Goal: Task Accomplishment & Management: Manage account settings

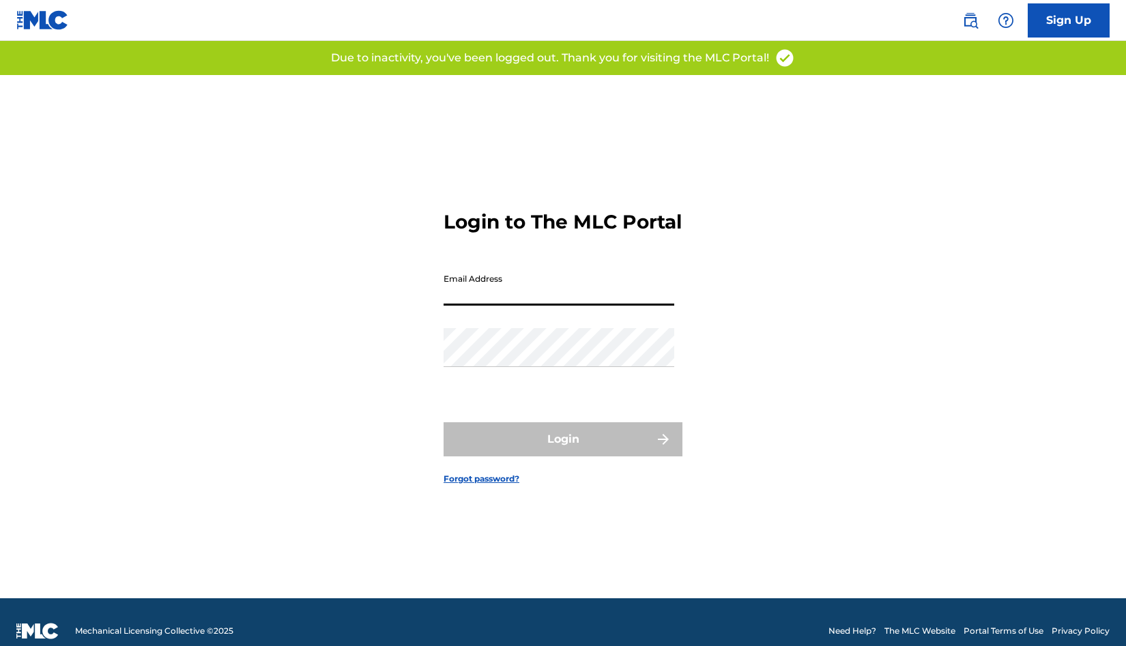
click at [572, 301] on input "Email Address" at bounding box center [558, 286] width 231 height 39
click at [715, 243] on div "Login to The MLC Portal Email Address Password Login Forgot password?" at bounding box center [562, 336] width 955 height 523
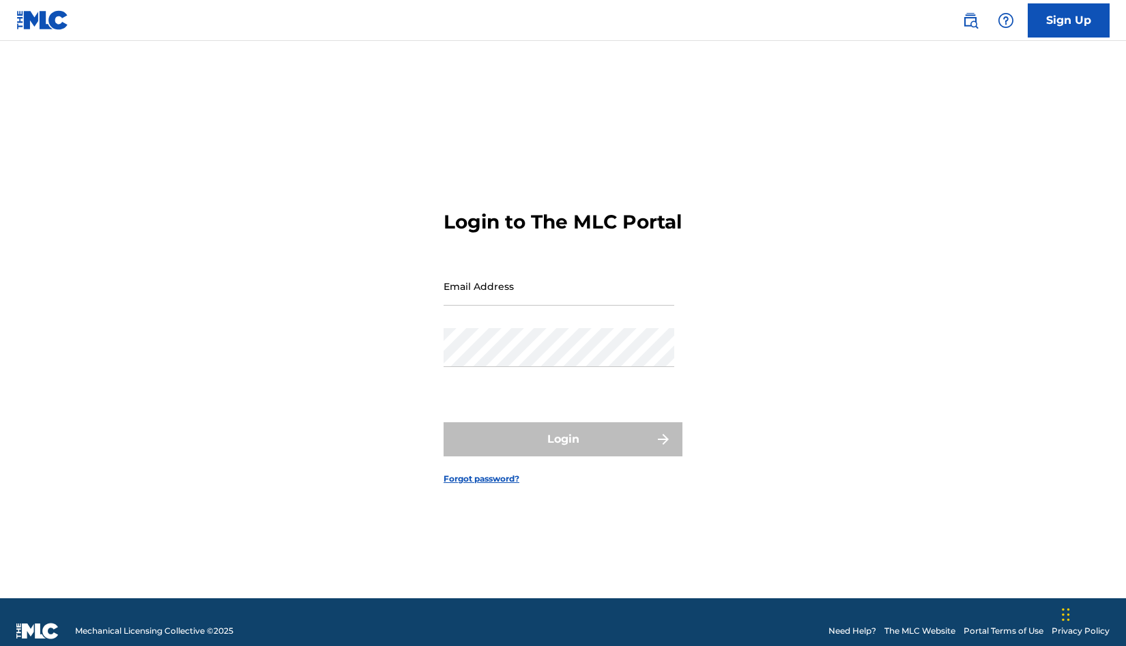
click at [501, 306] on input "Email Address" at bounding box center [558, 286] width 231 height 39
click at [767, 220] on div "Login to The MLC Portal Email Address Password Login Forgot password?" at bounding box center [562, 336] width 955 height 523
click at [614, 296] on input "Email Address" at bounding box center [558, 286] width 231 height 39
type input "[EMAIL_ADDRESS][DOMAIN_NAME]"
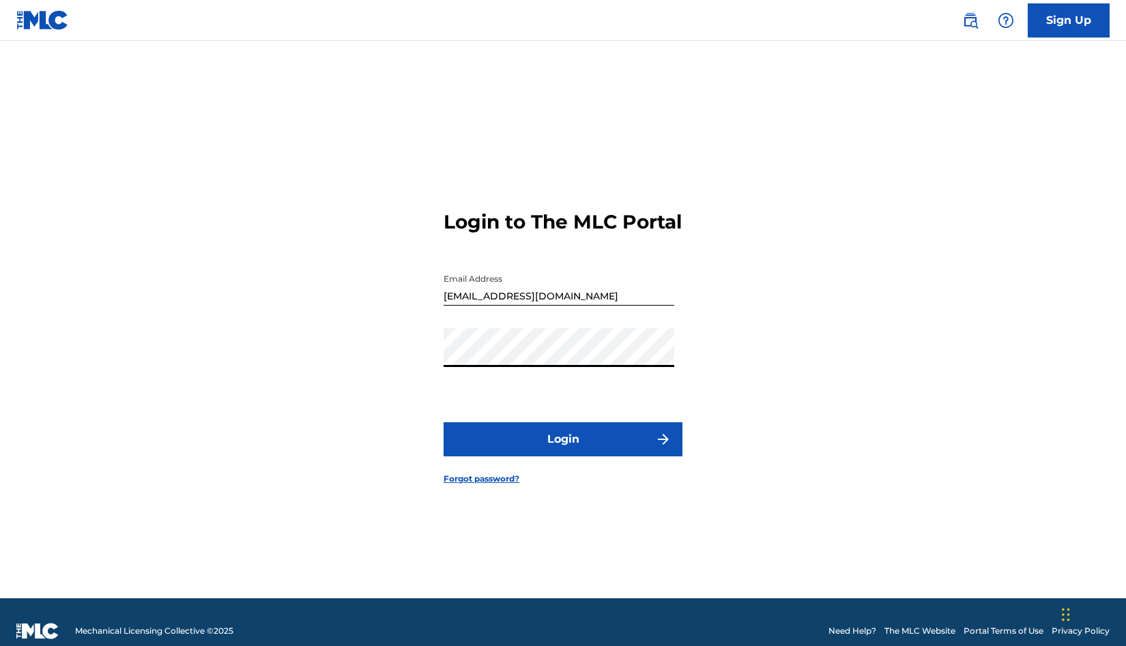
click at [582, 448] on button "Login" at bounding box center [562, 439] width 239 height 34
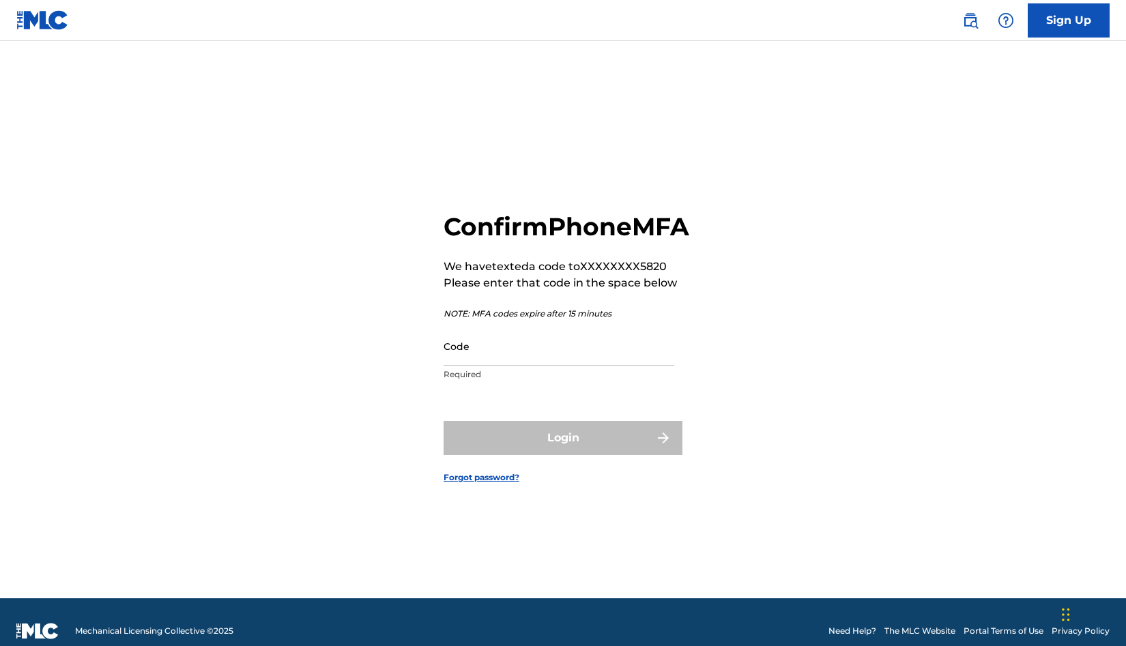
click at [530, 366] on input "Code" at bounding box center [558, 346] width 231 height 39
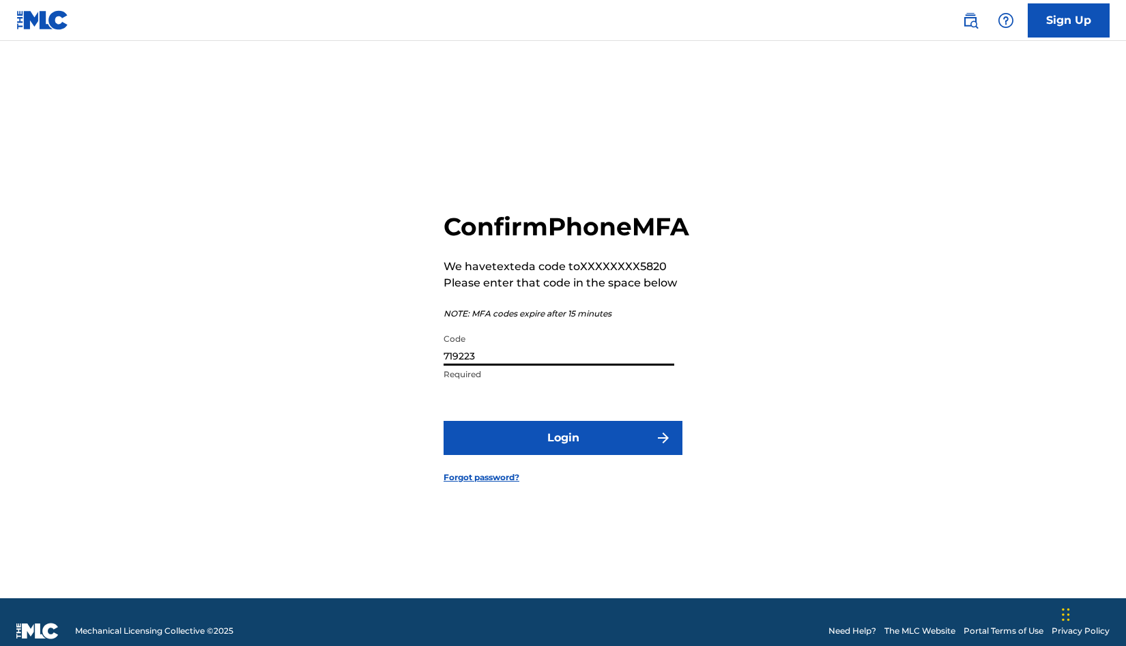
type input "719223"
click at [576, 453] on button "Login" at bounding box center [562, 438] width 239 height 34
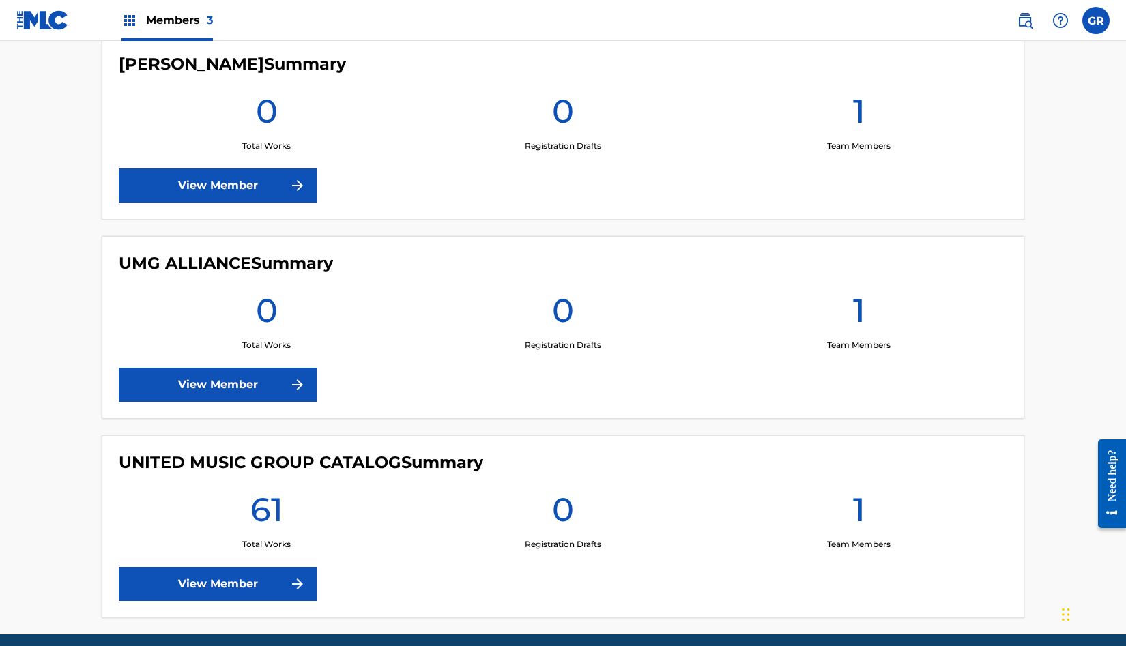
scroll to position [451, 0]
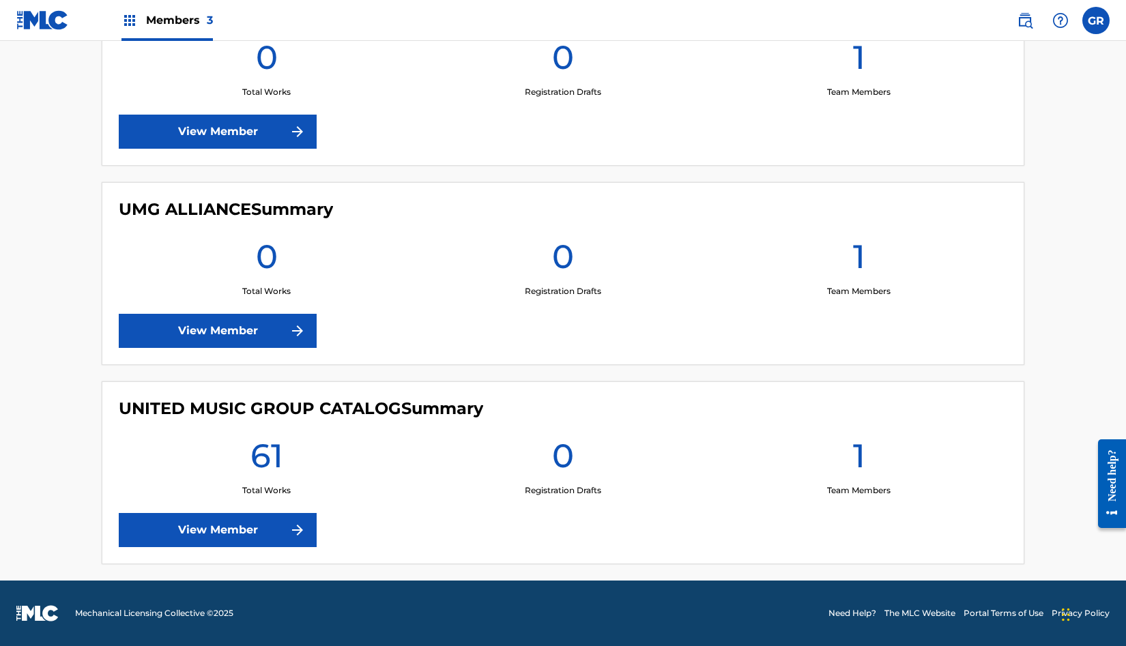
click at [264, 533] on link "View Member" at bounding box center [218, 530] width 198 height 34
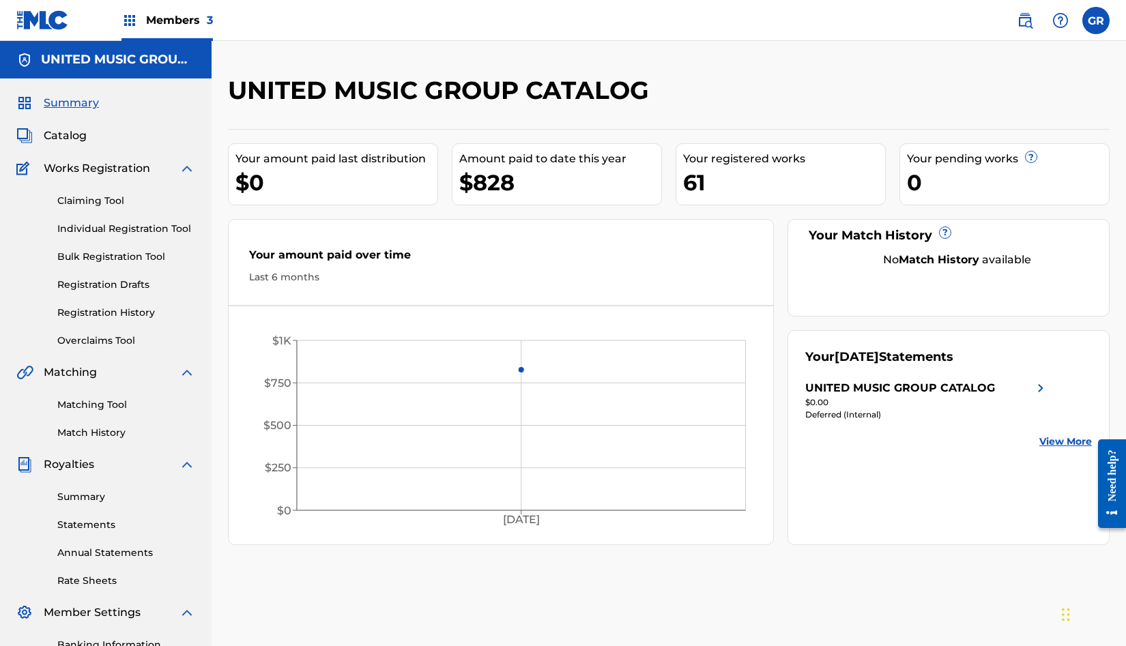
click at [97, 525] on link "Statements" at bounding box center [126, 525] width 138 height 14
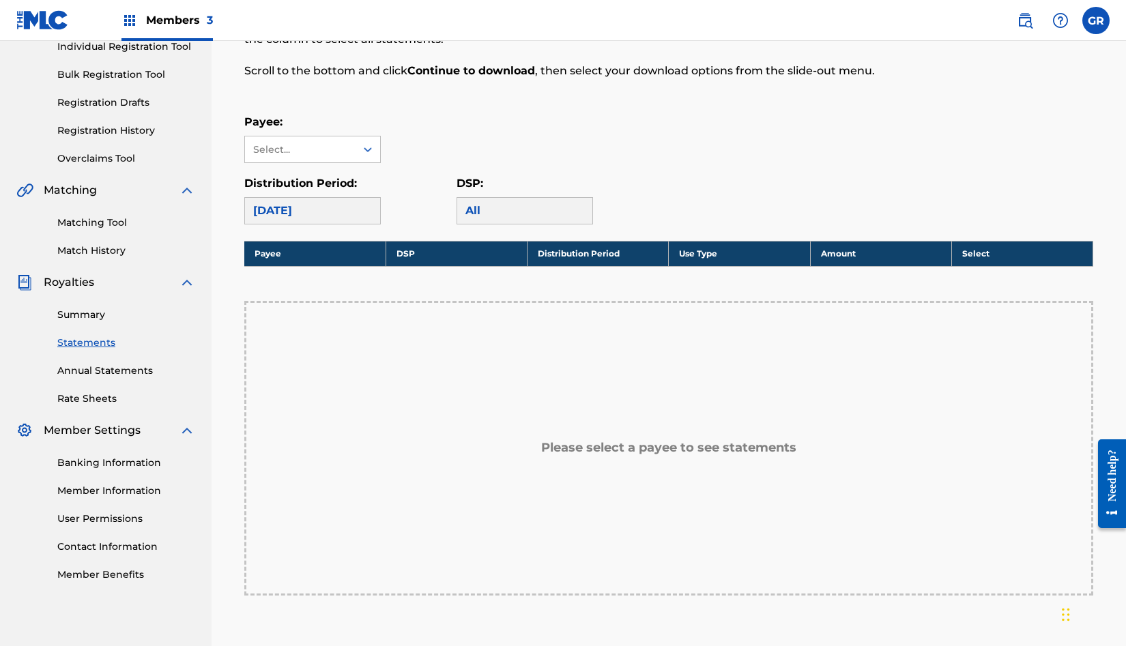
scroll to position [183, 0]
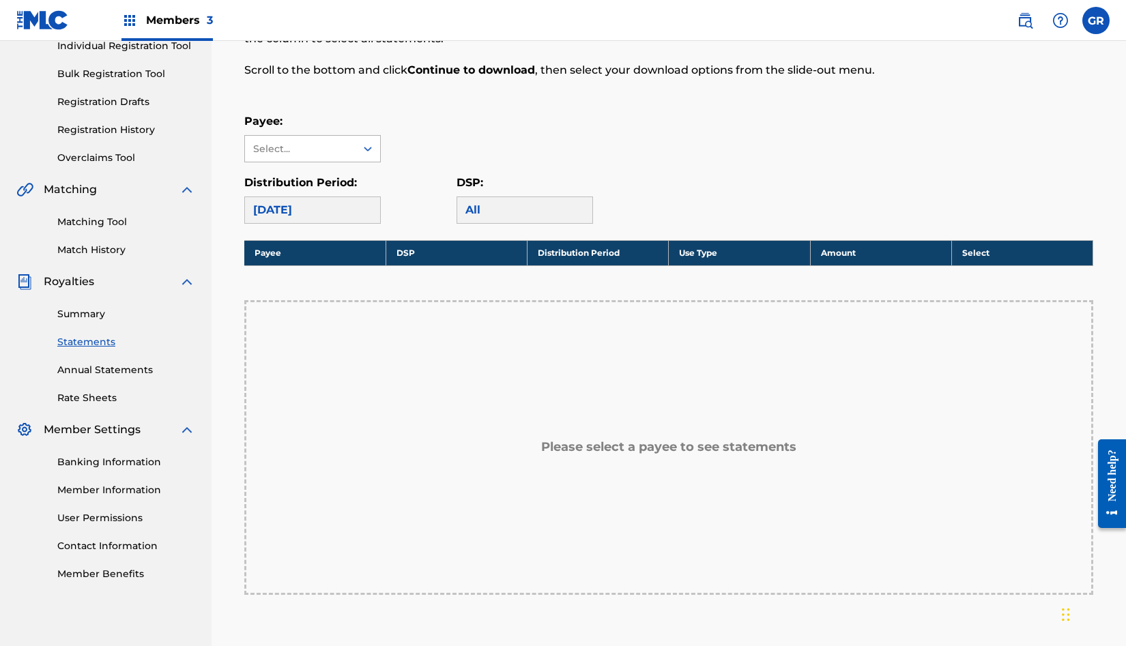
drag, startPoint x: 358, startPoint y: 137, endPoint x: 355, endPoint y: 143, distance: 7.0
click at [358, 138] on div at bounding box center [367, 148] width 25 height 25
click at [339, 186] on div "UNITED MUSIC GROUP CATALOG" at bounding box center [312, 187] width 135 height 50
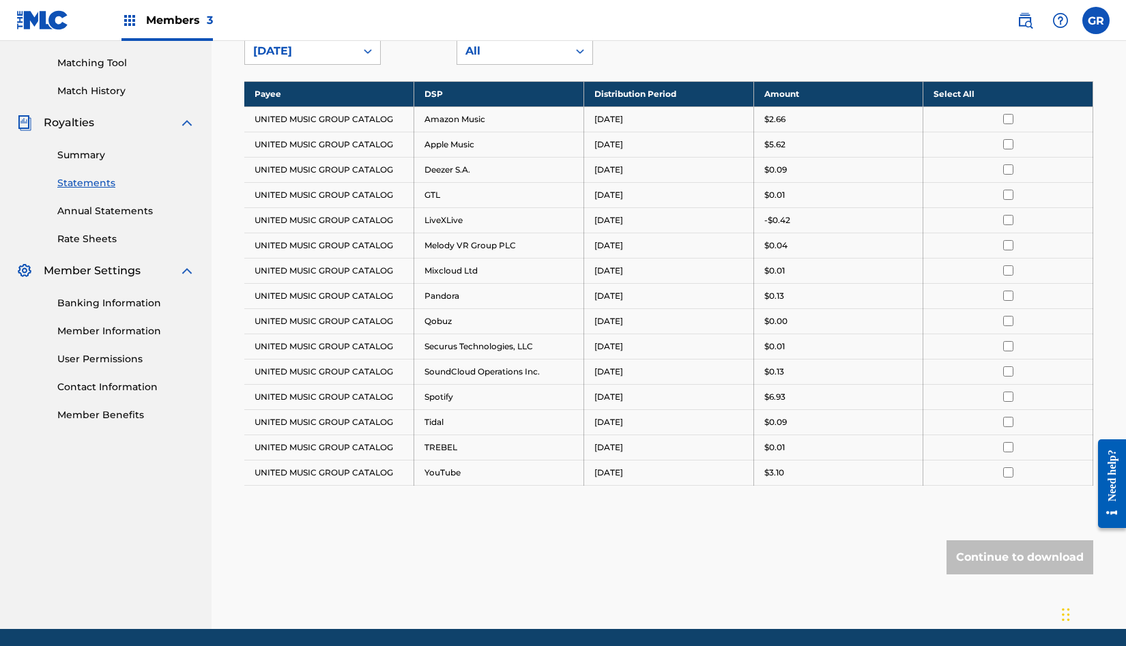
scroll to position [336, 0]
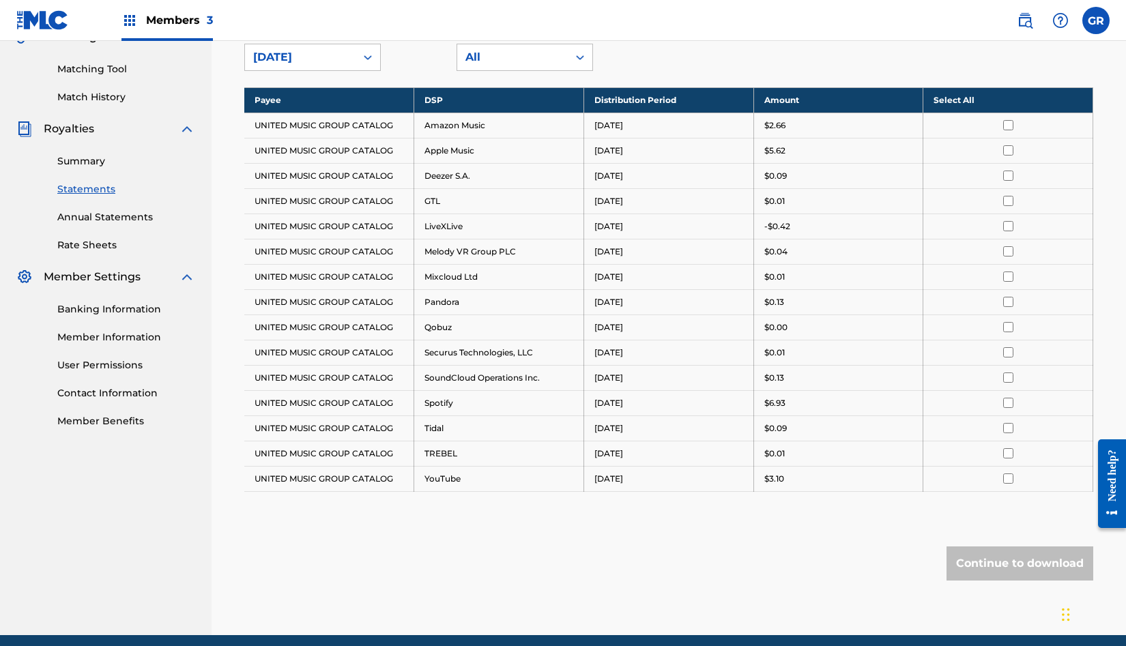
click at [91, 158] on link "Summary" at bounding box center [126, 161] width 138 height 14
